Goal: Task Accomplishment & Management: Use online tool/utility

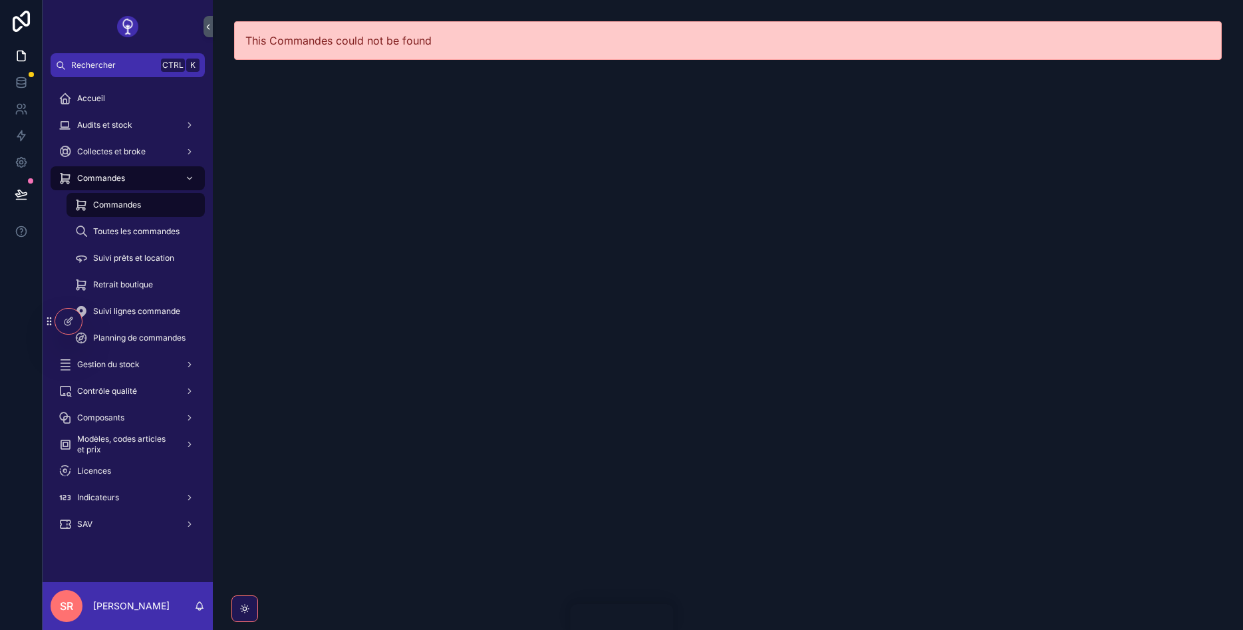
click at [113, 205] on span "Commandes" at bounding box center [117, 205] width 48 height 11
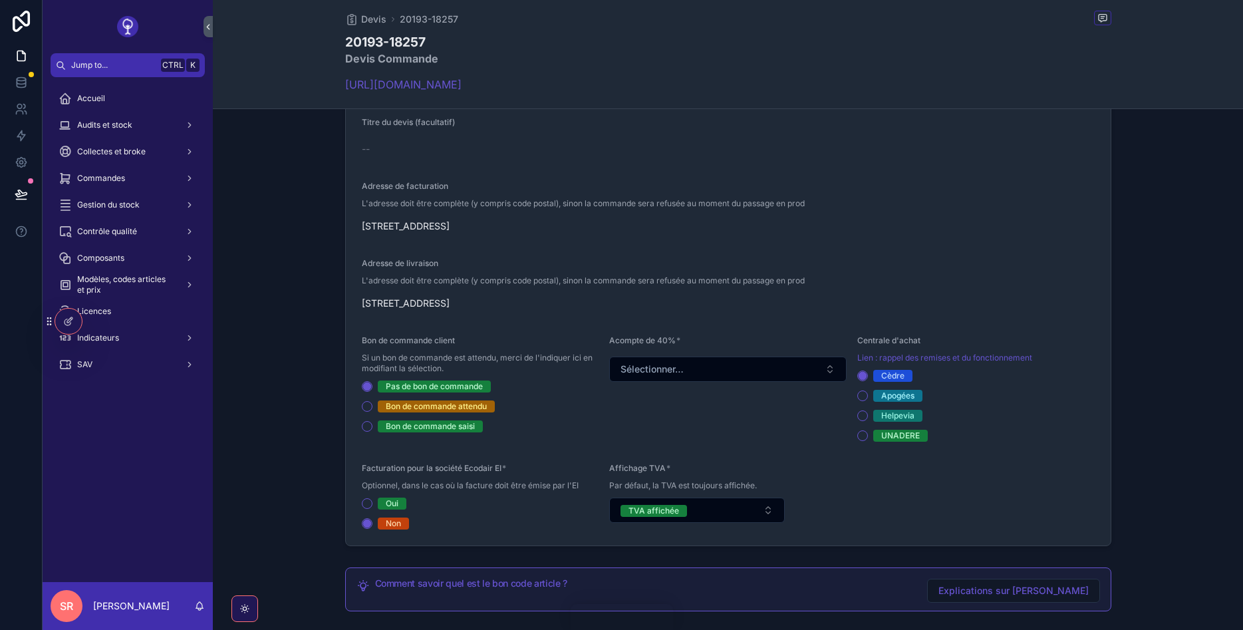
scroll to position [399, 0]
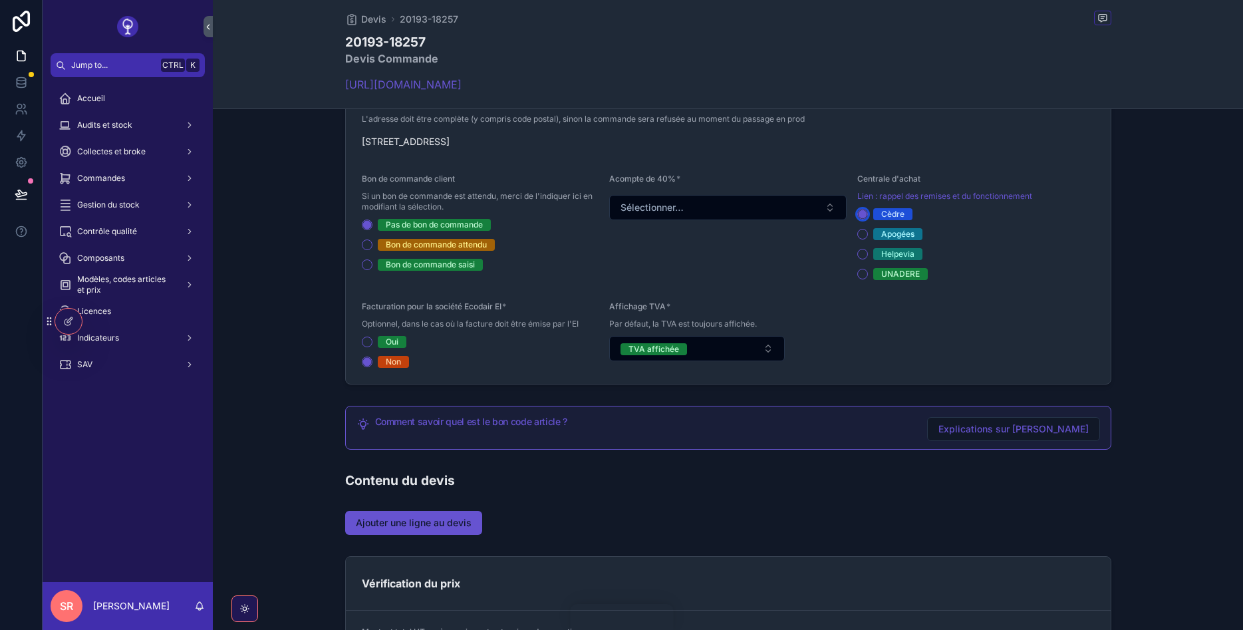
click at [862, 212] on circle "scrollable content" at bounding box center [863, 214] width 8 height 8
click at [696, 214] on button "Sélectionner…" at bounding box center [727, 207] width 237 height 25
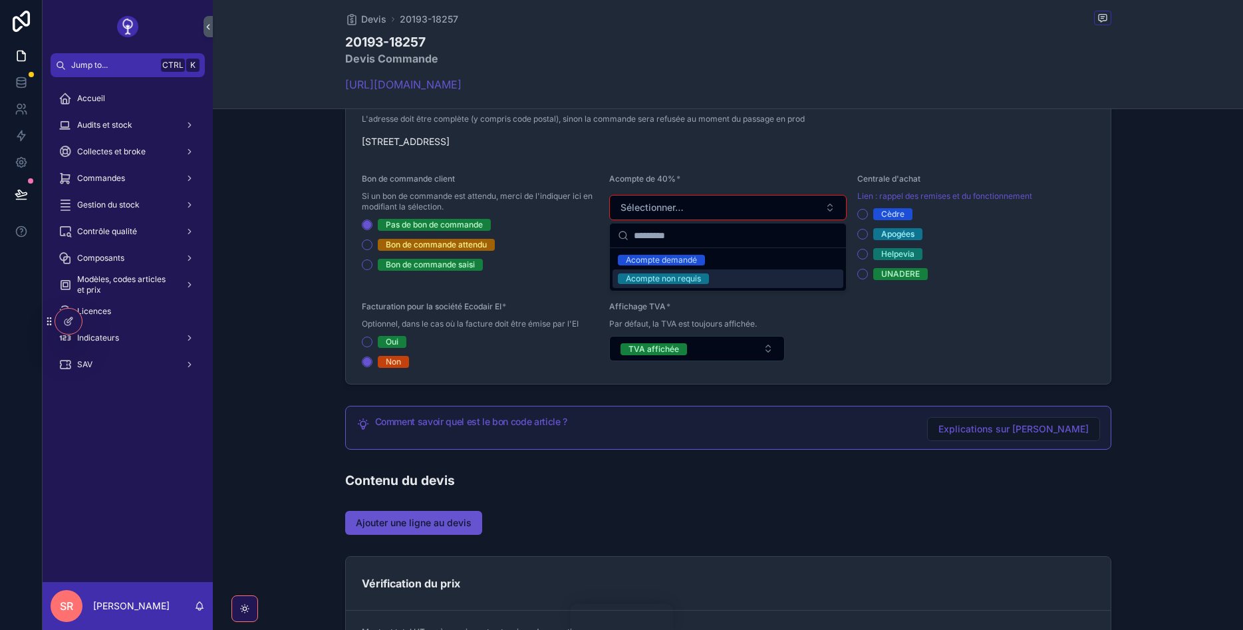
click at [678, 280] on div "Acompte non requis" at bounding box center [663, 278] width 75 height 11
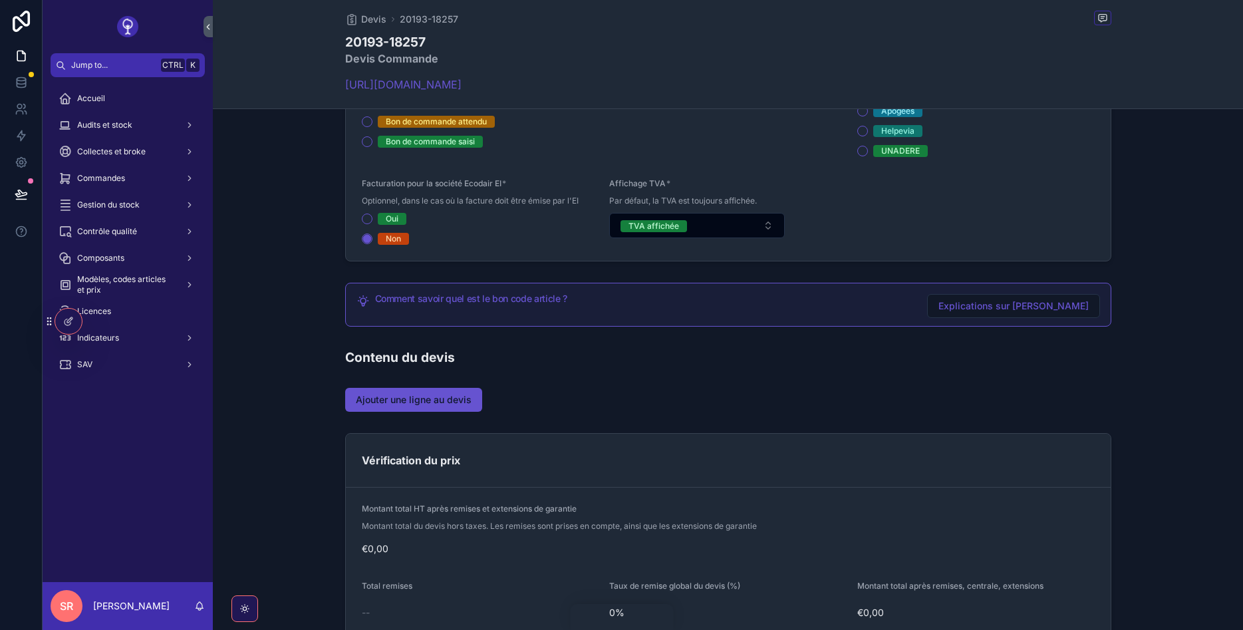
scroll to position [559, 0]
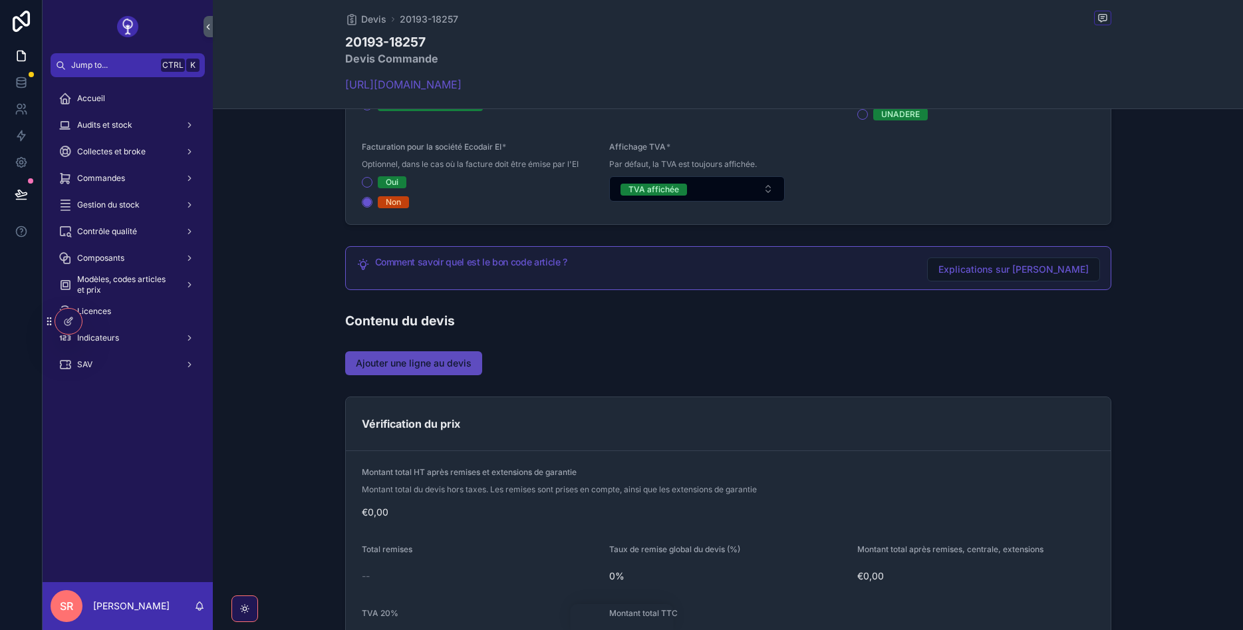
click at [458, 366] on span "Ajouter une ligne au devis" at bounding box center [414, 362] width 116 height 13
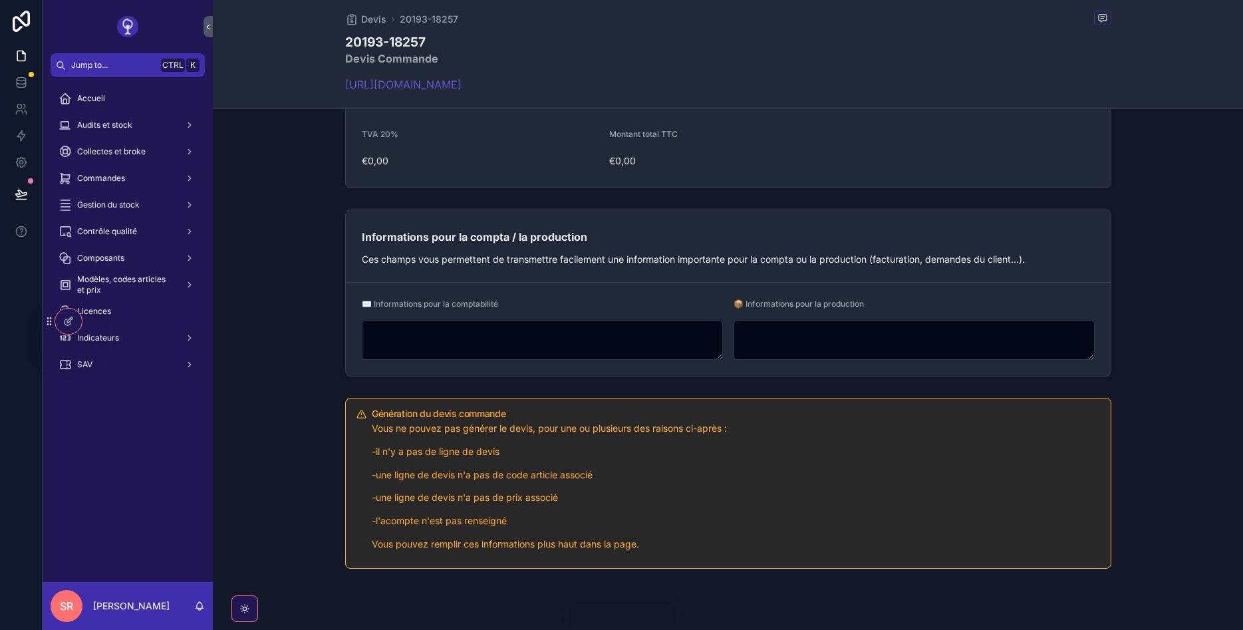
scroll to position [718, 0]
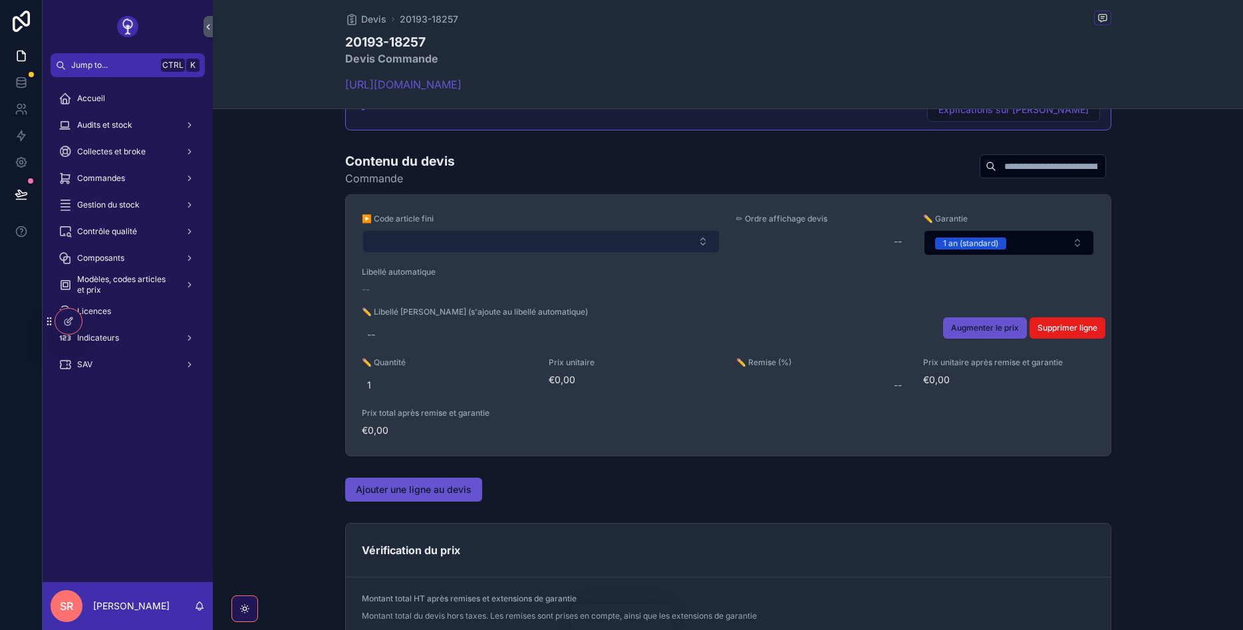
click at [459, 245] on button "Select Button" at bounding box center [540, 241] width 357 height 23
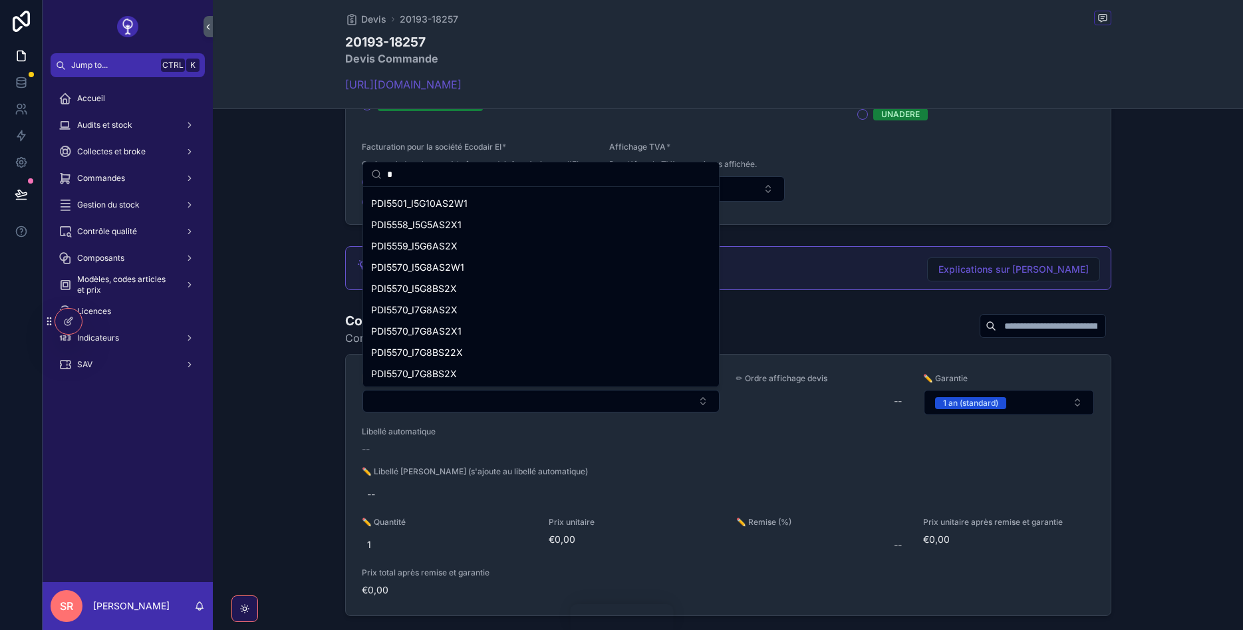
scroll to position [4068, 0]
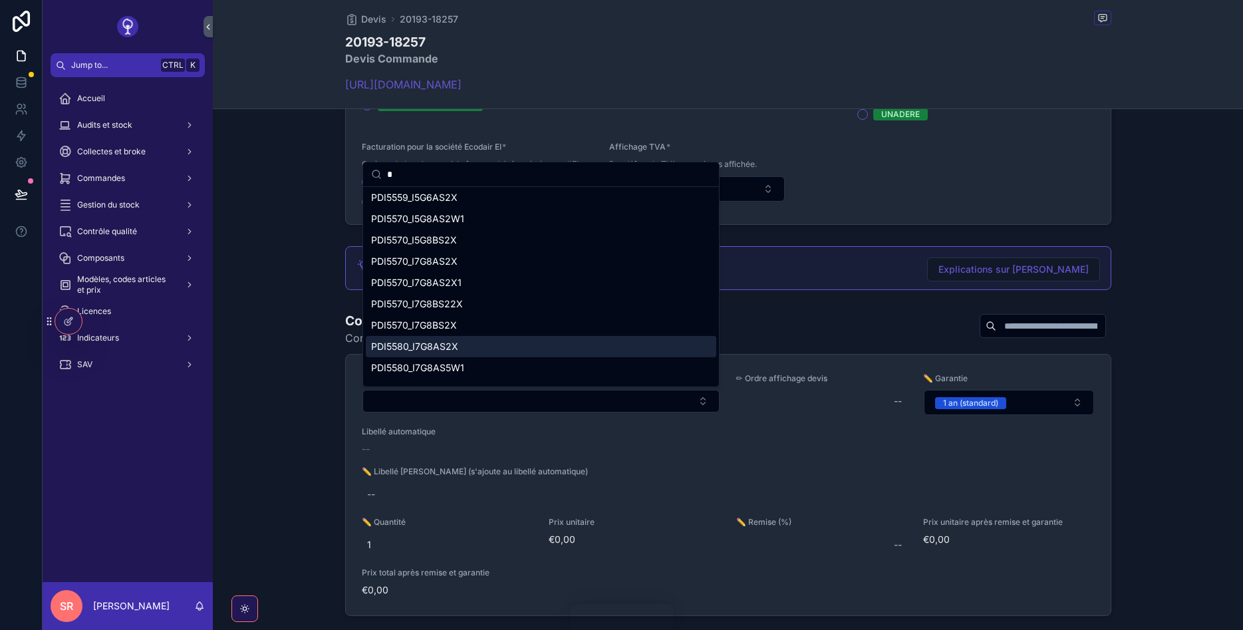
type input "*"
click at [433, 342] on span "PDI5580_I7G8AS2X" at bounding box center [414, 346] width 87 height 13
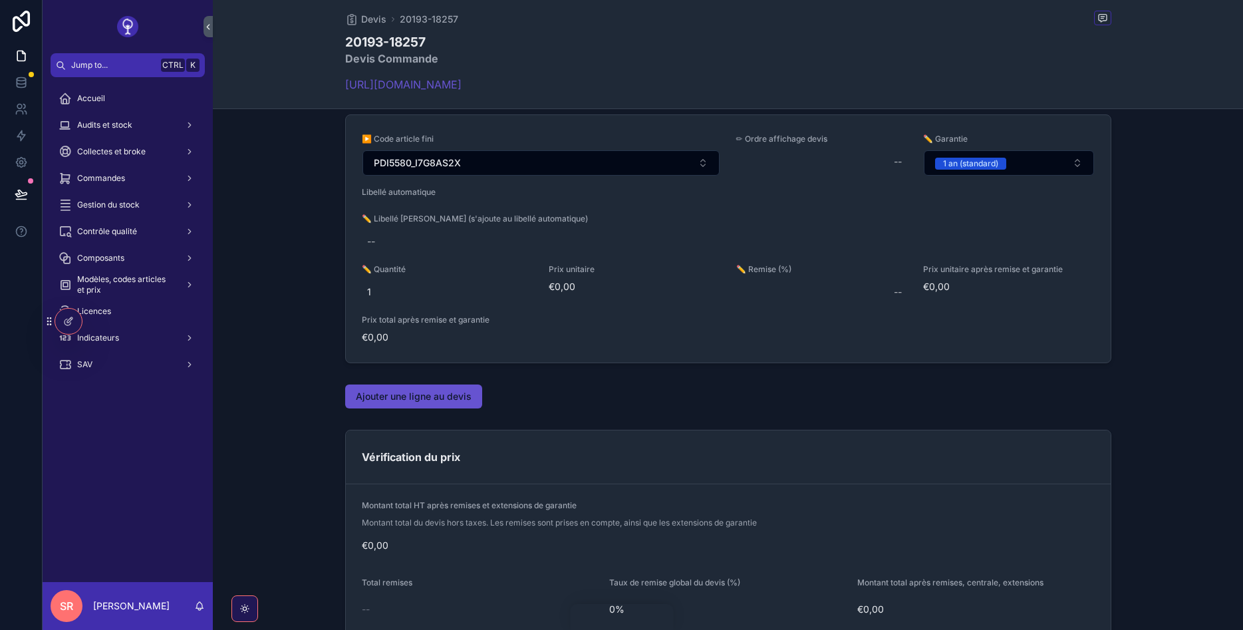
scroll to position [718, 0]
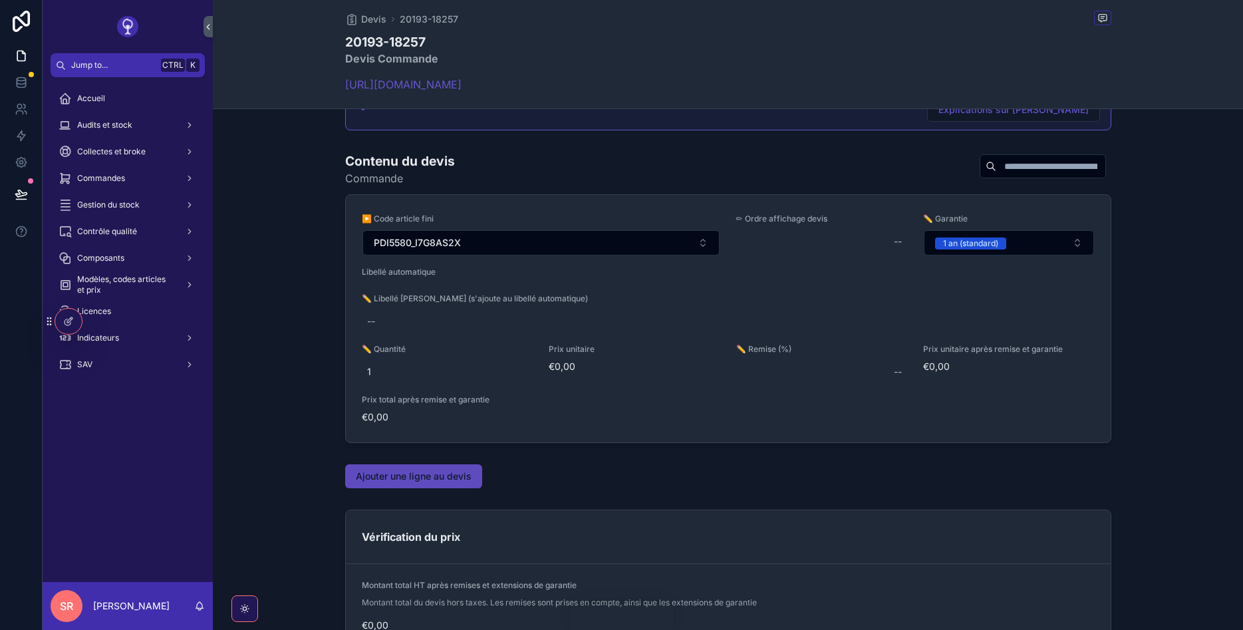
click at [456, 470] on span "Ajouter une ligne au devis" at bounding box center [414, 476] width 116 height 13
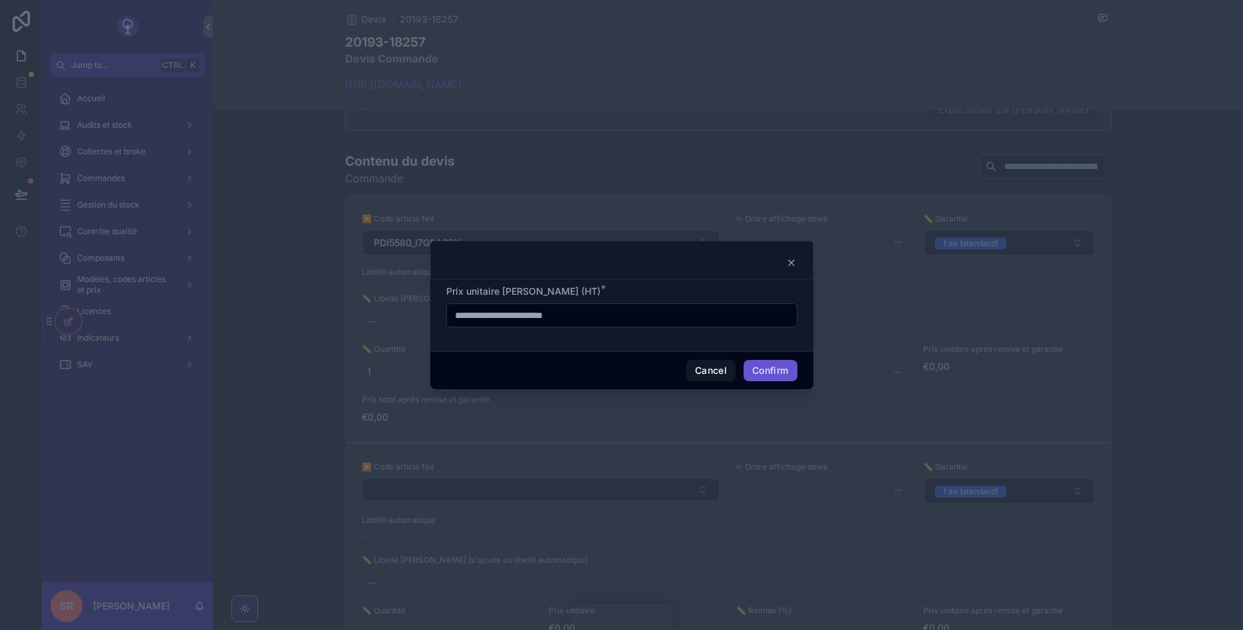
click at [575, 319] on input "text" at bounding box center [622, 315] width 350 height 19
type input "******"
click at [766, 370] on button "Confirm" at bounding box center [770, 370] width 53 height 21
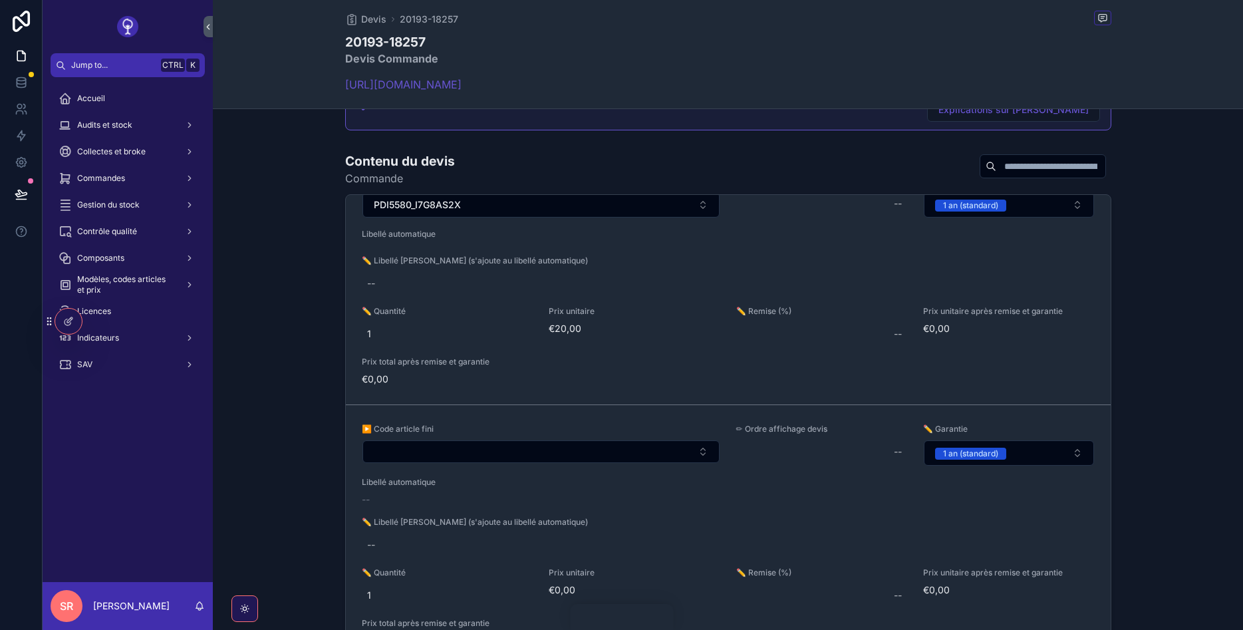
scroll to position [0, 0]
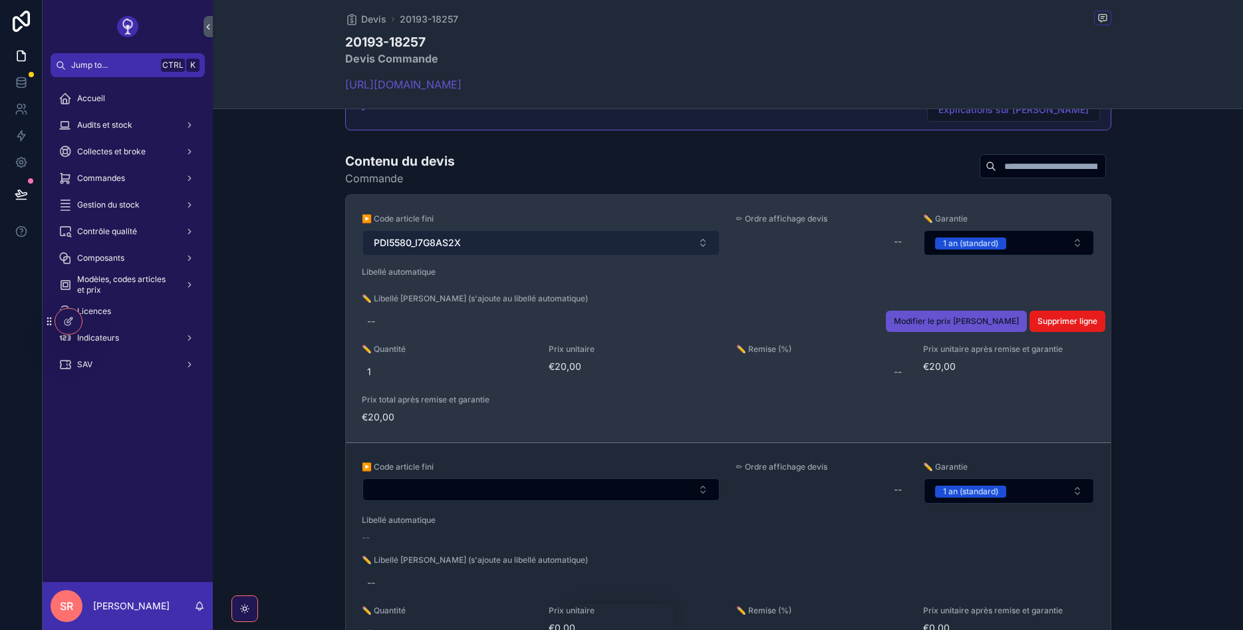
click at [507, 242] on button "PDI5580_I7G8AS2X" at bounding box center [540, 242] width 357 height 25
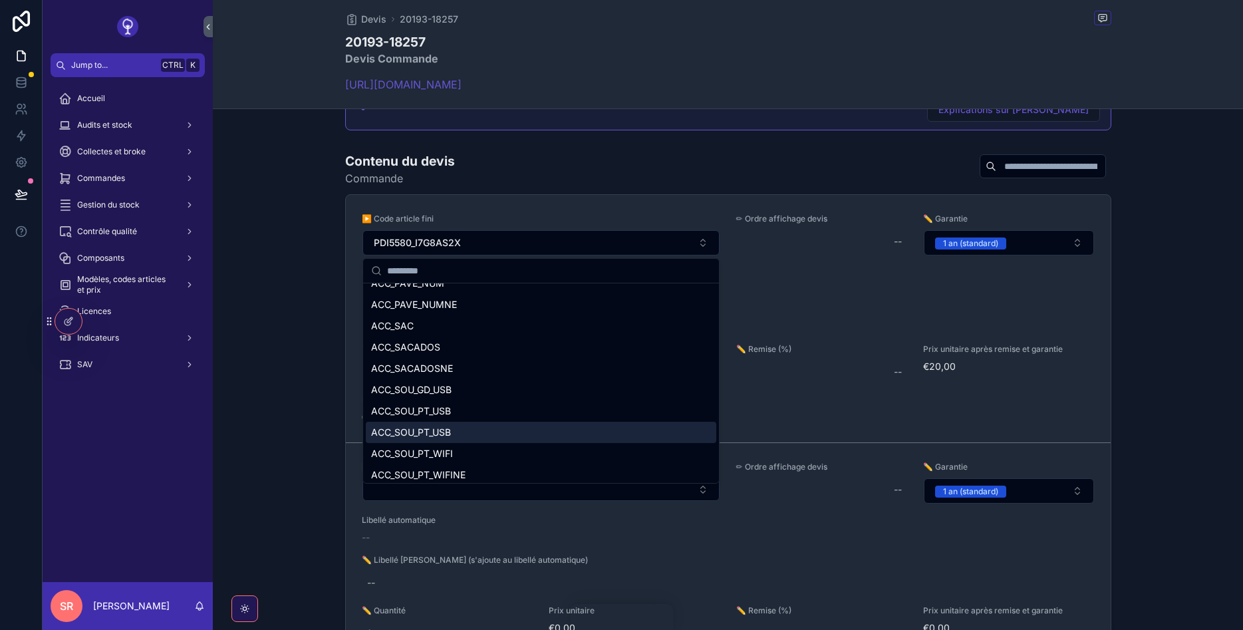
scroll to position [2009, 0]
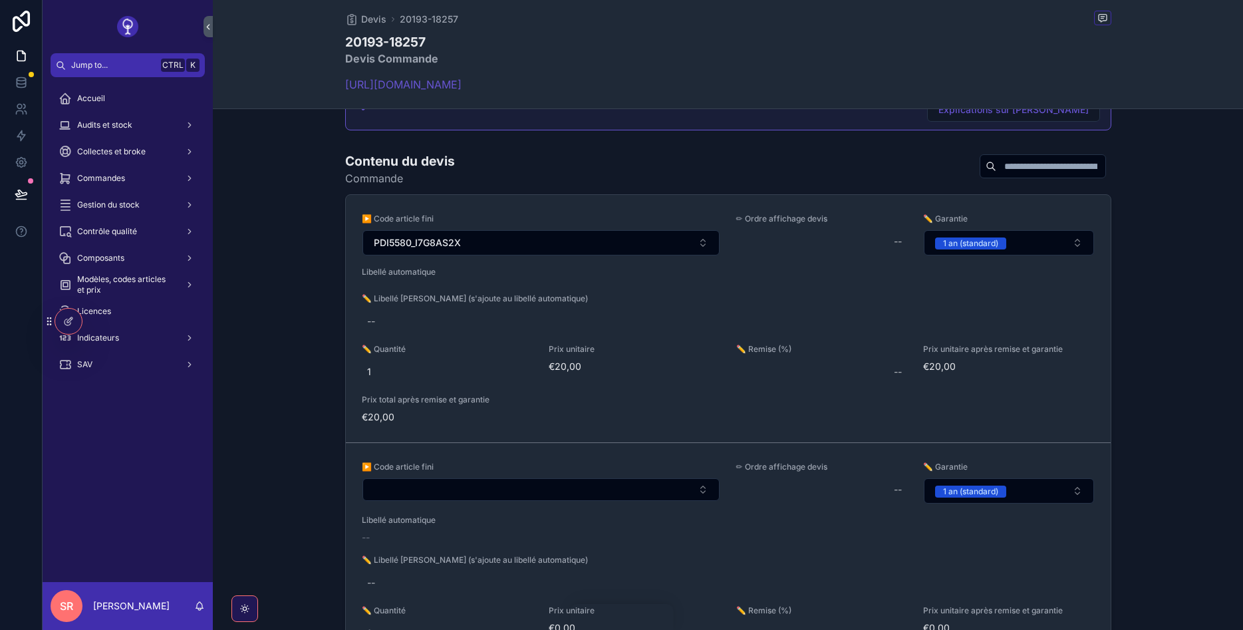
click at [470, 438] on div "▶️ Code article fini PDI5580_I7G8AS2X ✏ Ordre affichage devis -- ✏️ Garantie 1 …" at bounding box center [728, 318] width 765 height 247
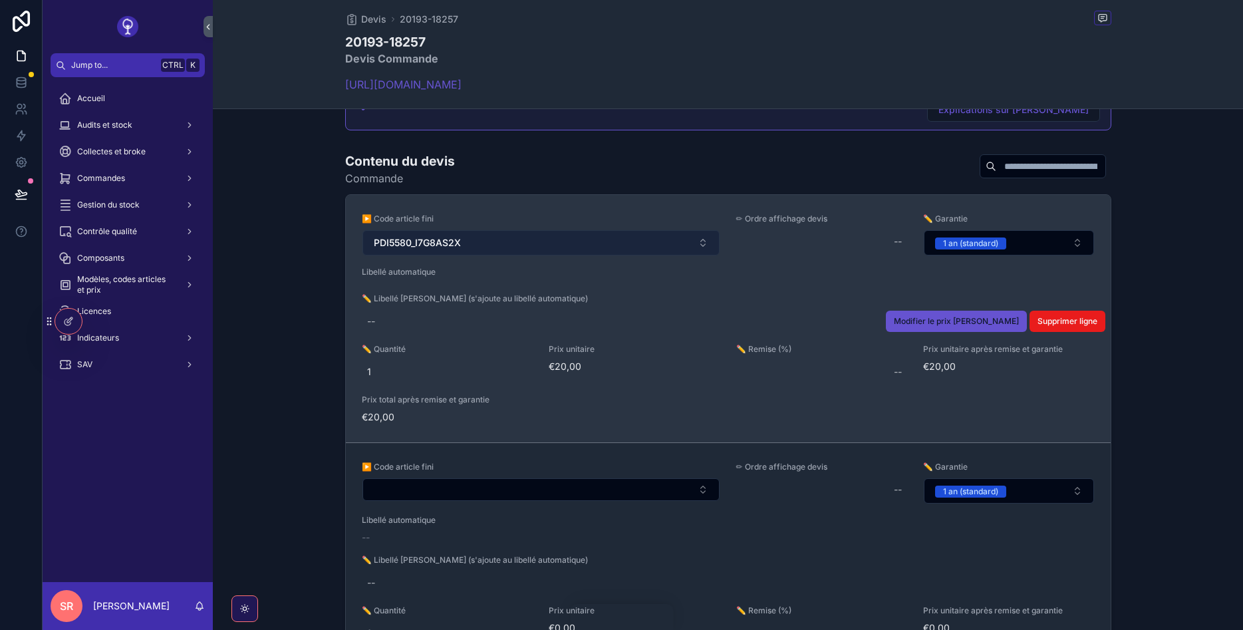
click at [470, 250] on button "PDI5580_I7G8AS2X" at bounding box center [540, 242] width 357 height 25
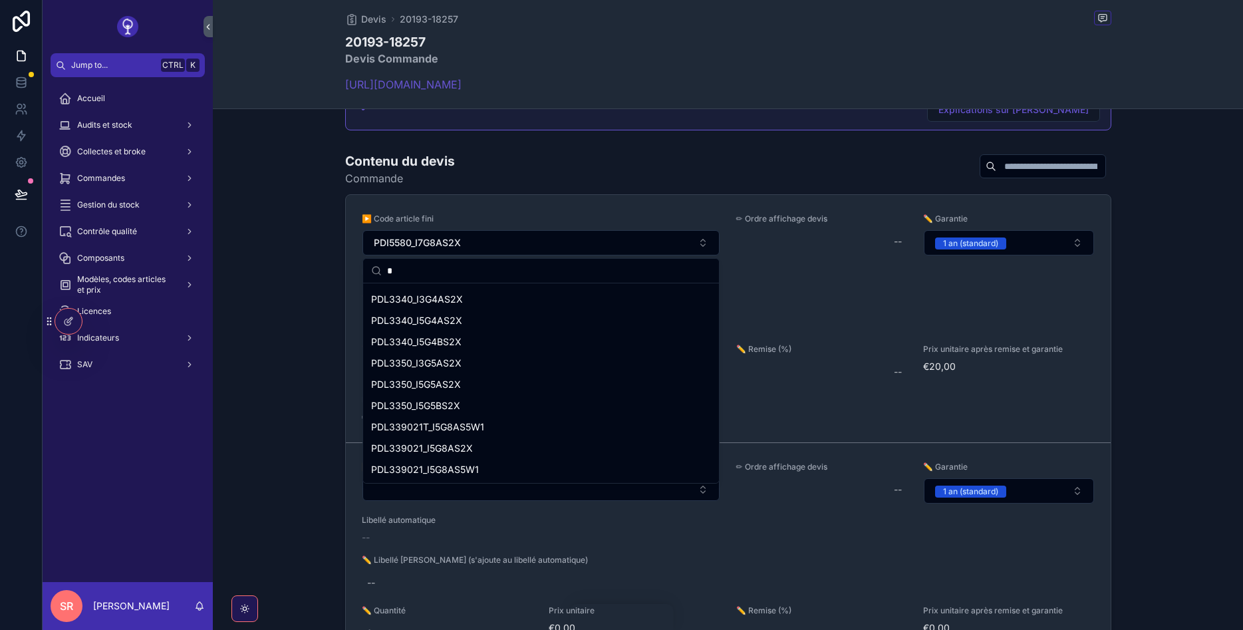
scroll to position [4914, 0]
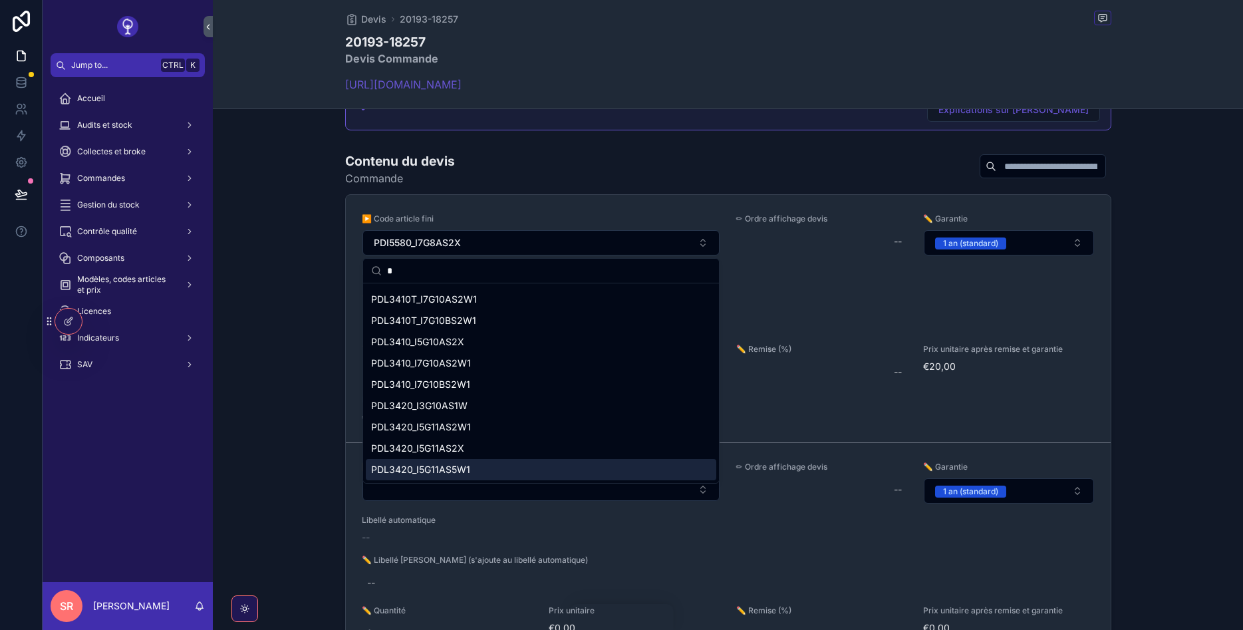
type input "*"
click at [449, 465] on span "PDL3420_I5G11AS5W1" at bounding box center [420, 469] width 99 height 13
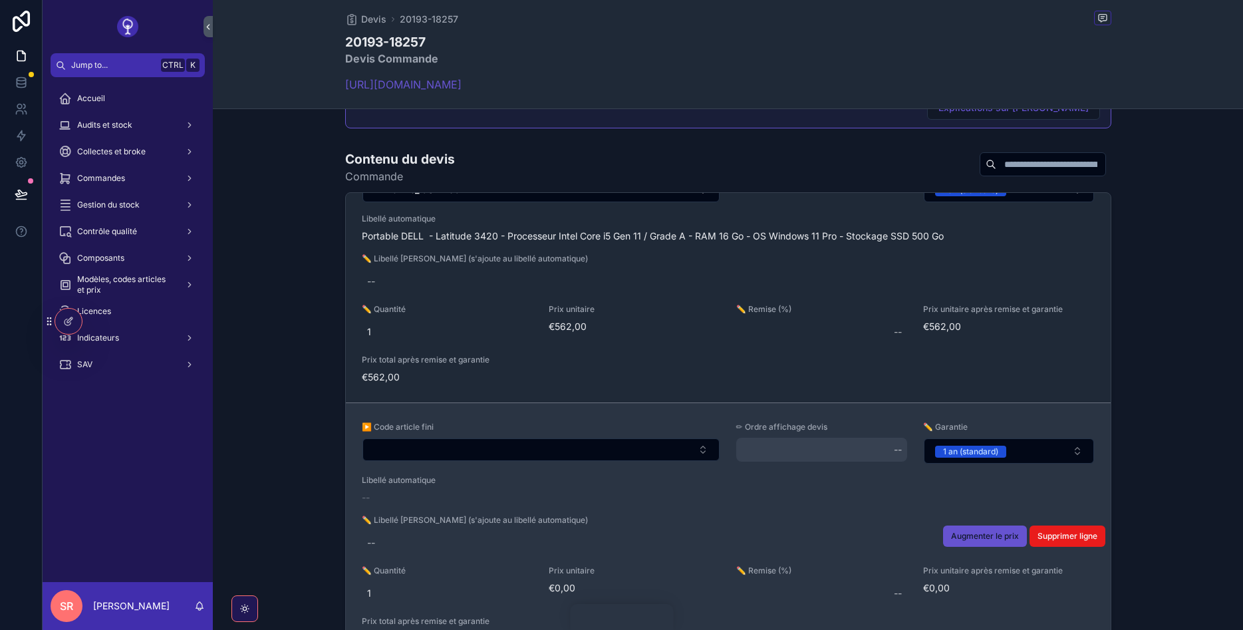
scroll to position [718, 0]
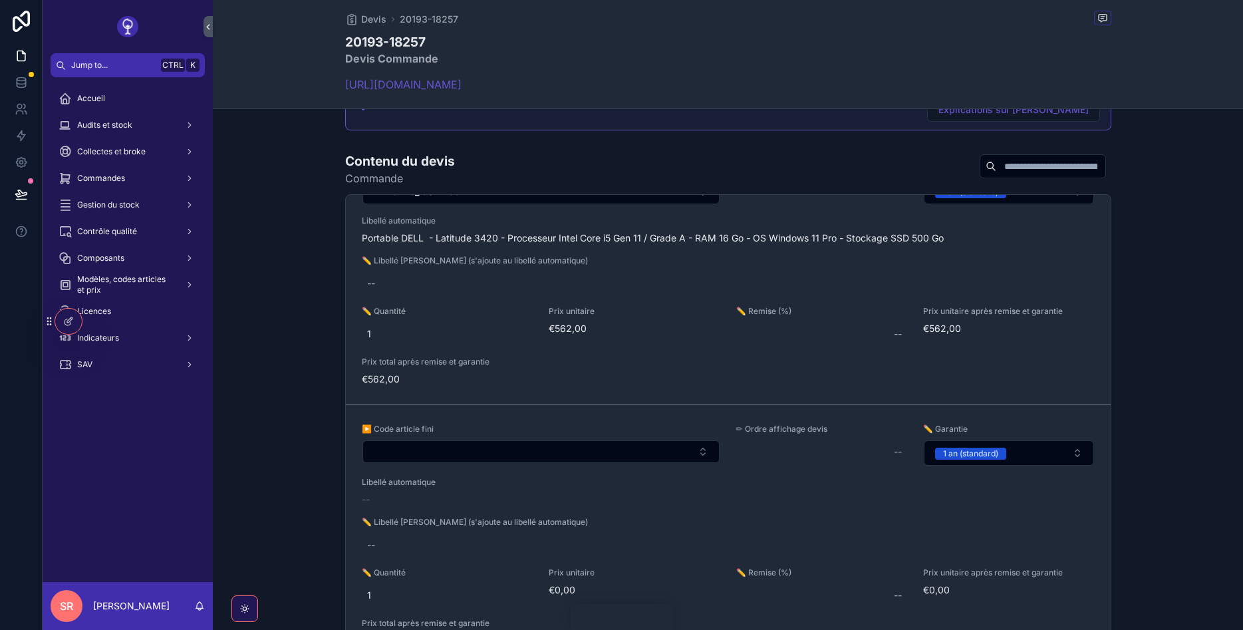
click at [0, 0] on span "Supprimer ligne" at bounding box center [0, 0] width 0 height 0
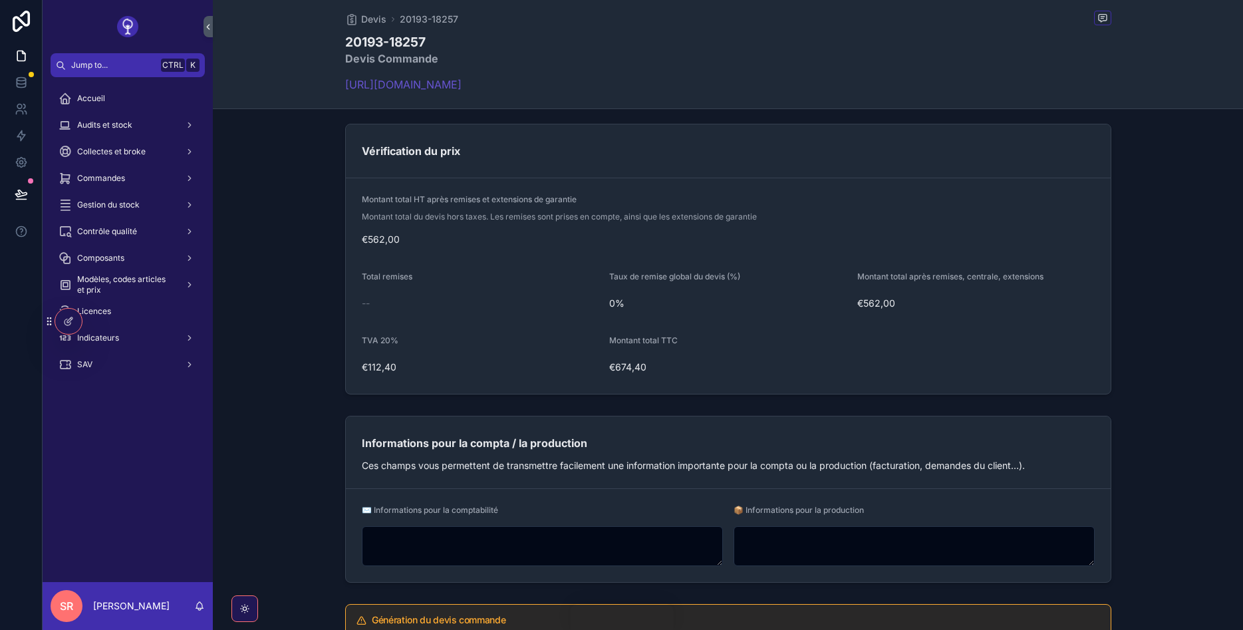
scroll to position [1197, 0]
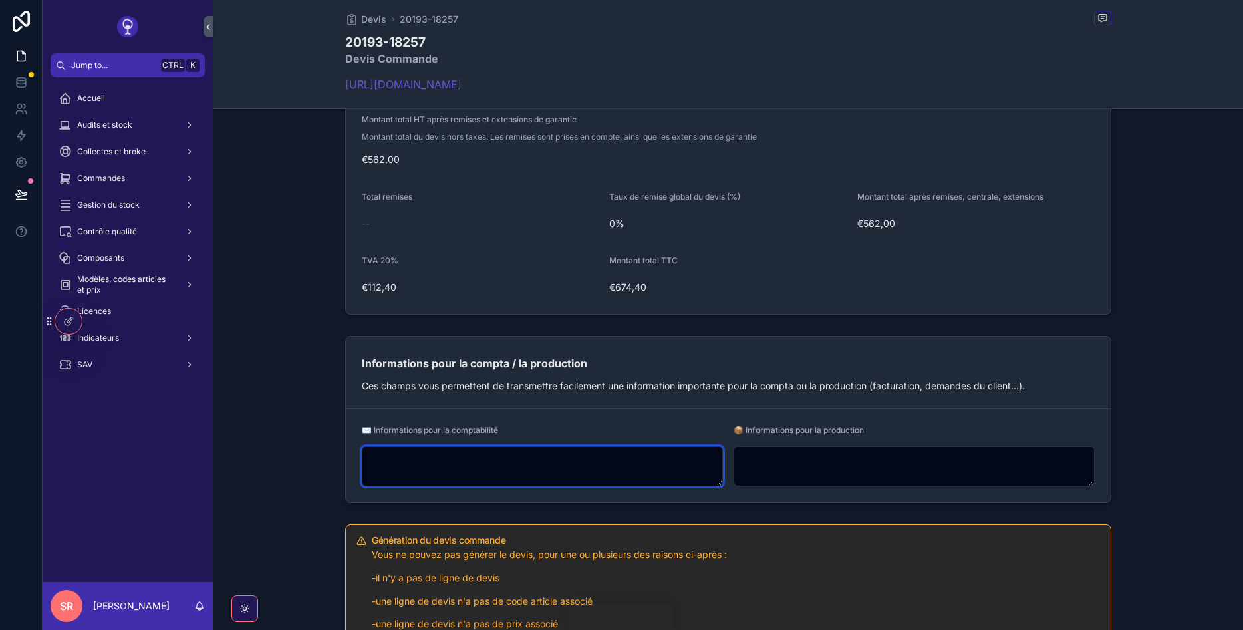
click at [456, 462] on textarea "scrollable content" at bounding box center [542, 466] width 361 height 40
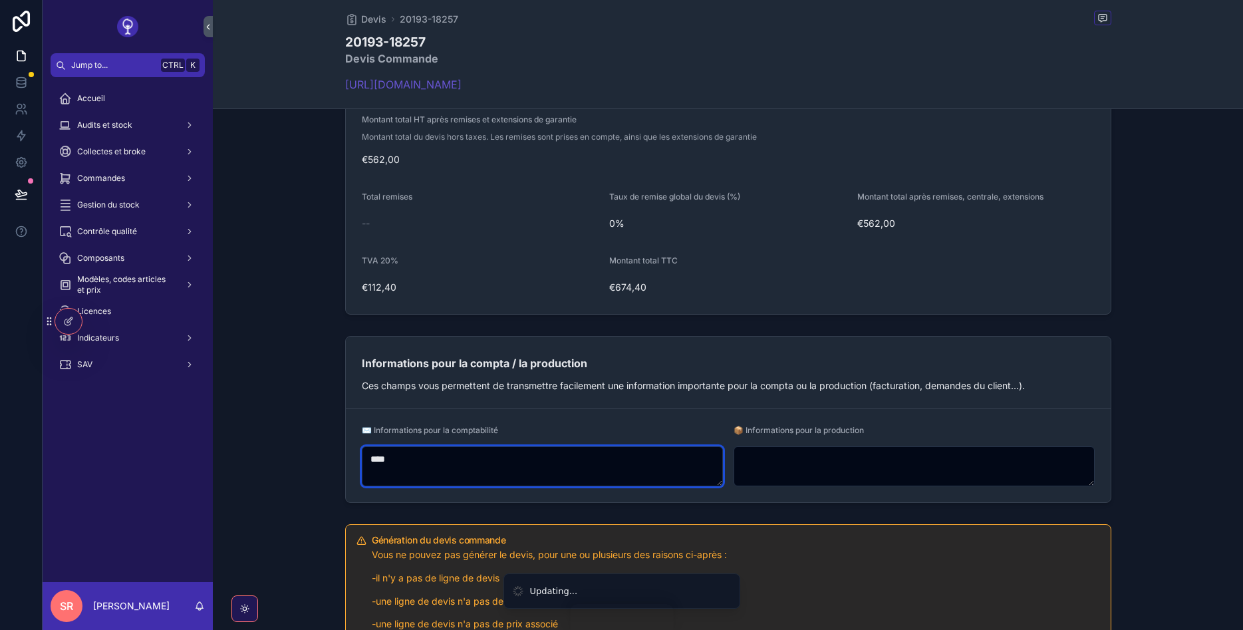
type textarea "****"
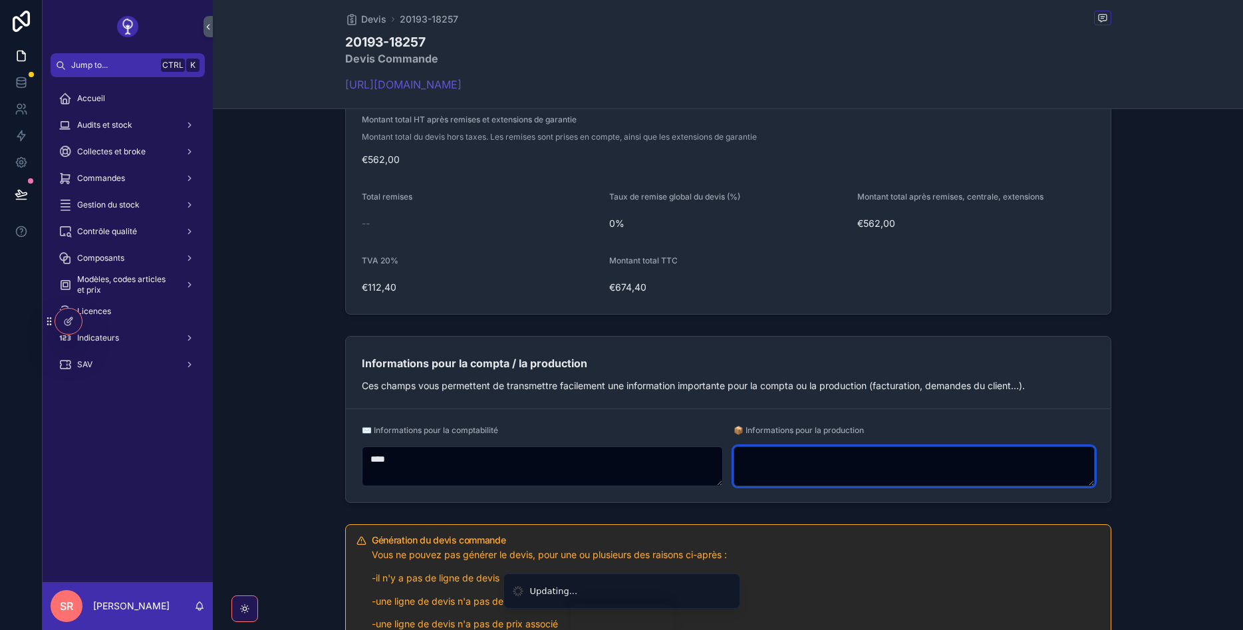
click at [890, 467] on textarea "scrollable content" at bounding box center [914, 466] width 361 height 40
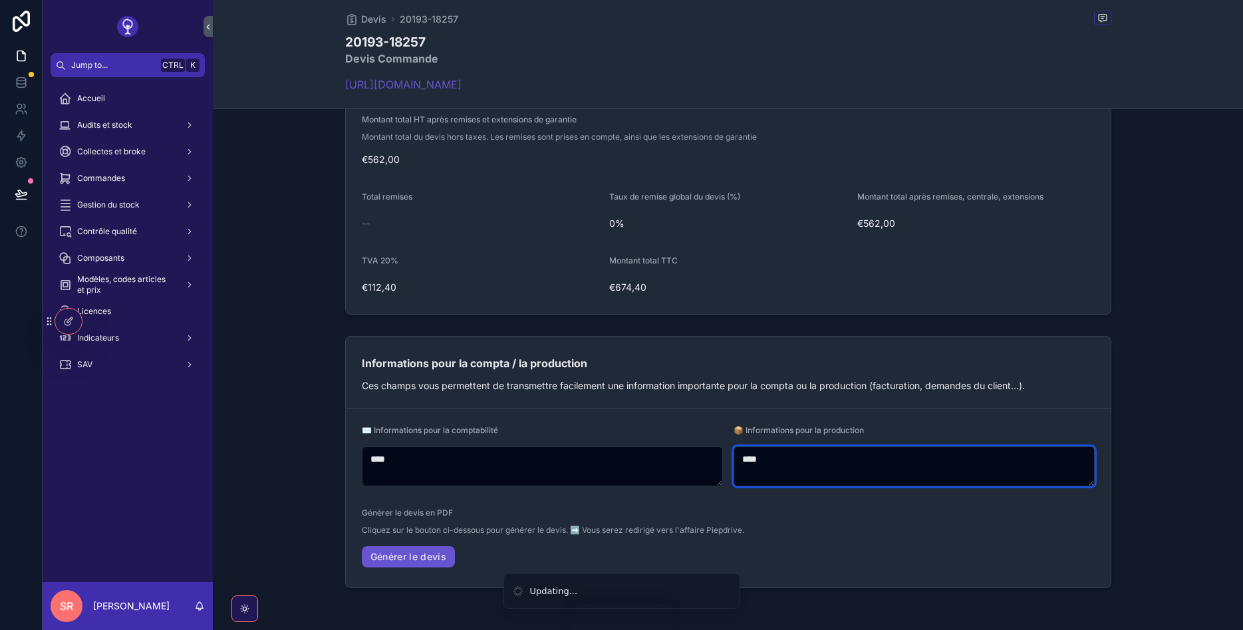
scroll to position [1246, 0]
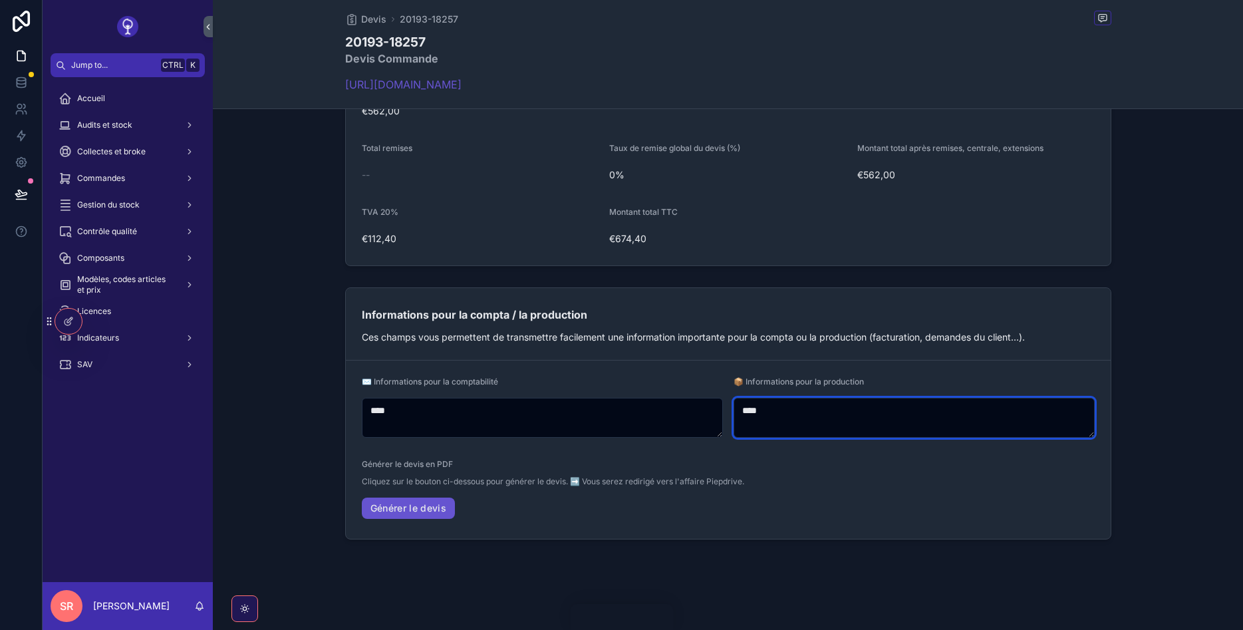
type textarea "****"
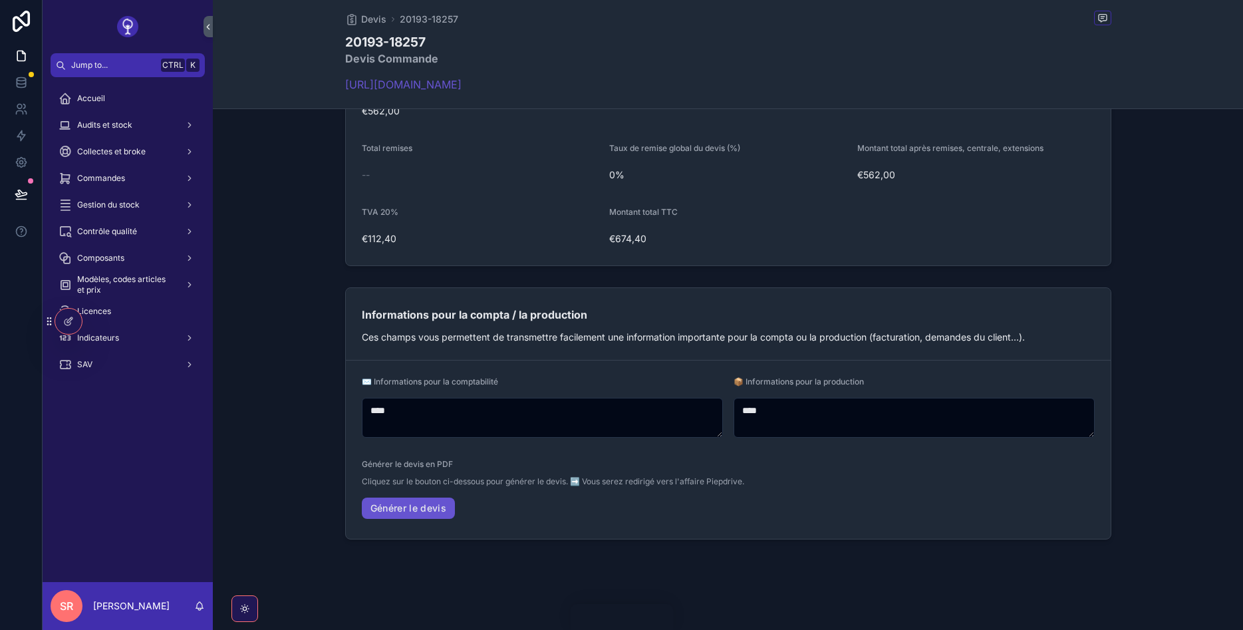
scroll to position [0, 0]
